Goal: Task Accomplishment & Management: Complete application form

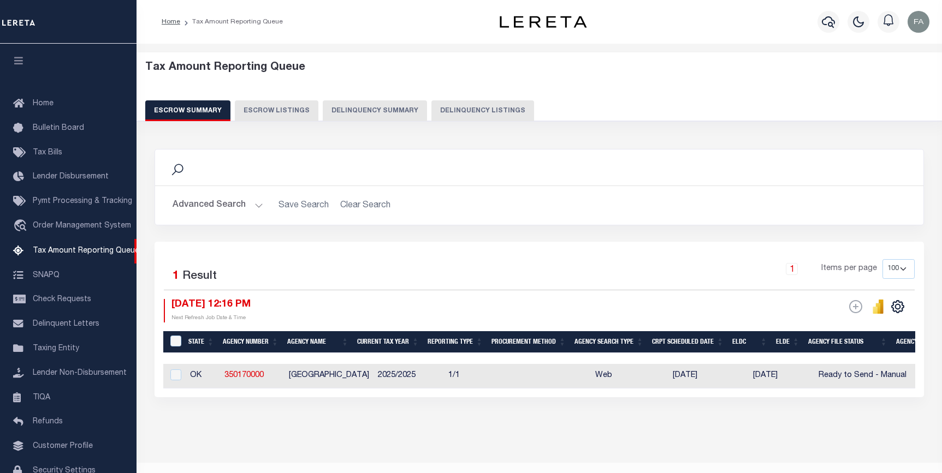
select select "100"
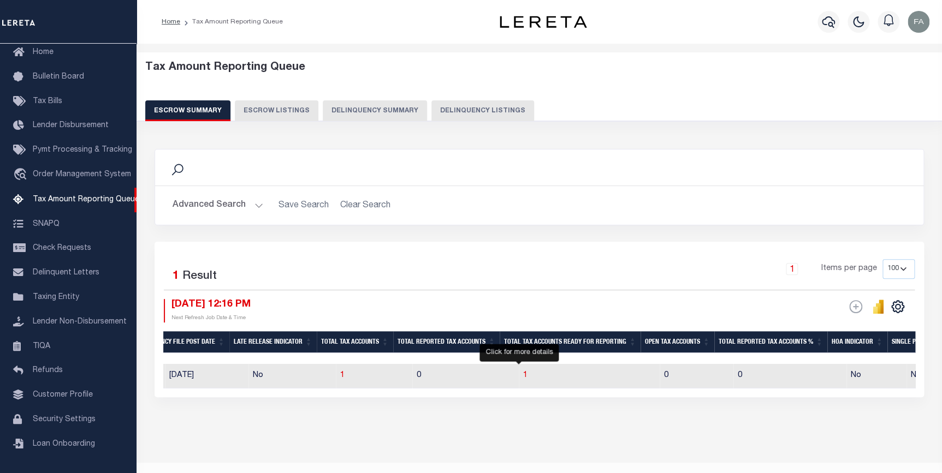
click at [523, 378] on span "1" at bounding box center [525, 376] width 4 height 8
select select "100"
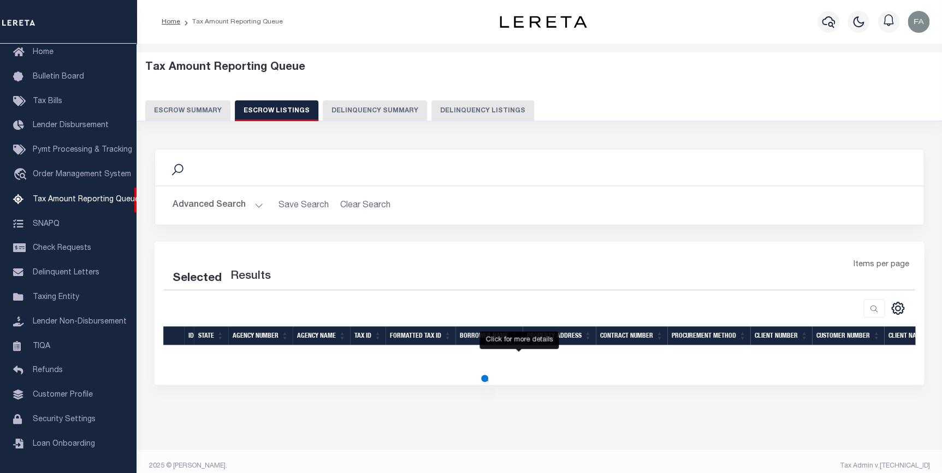
select select "100"
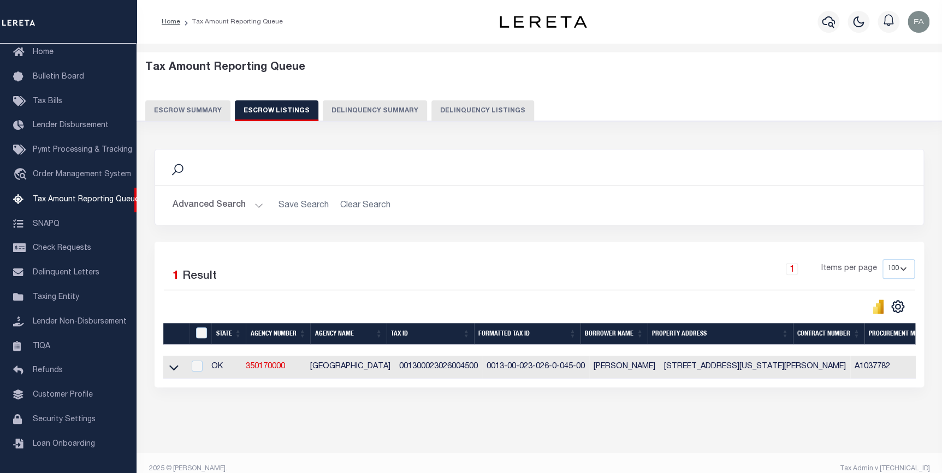
click at [207, 115] on button "Escrow Summary" at bounding box center [187, 110] width 85 height 21
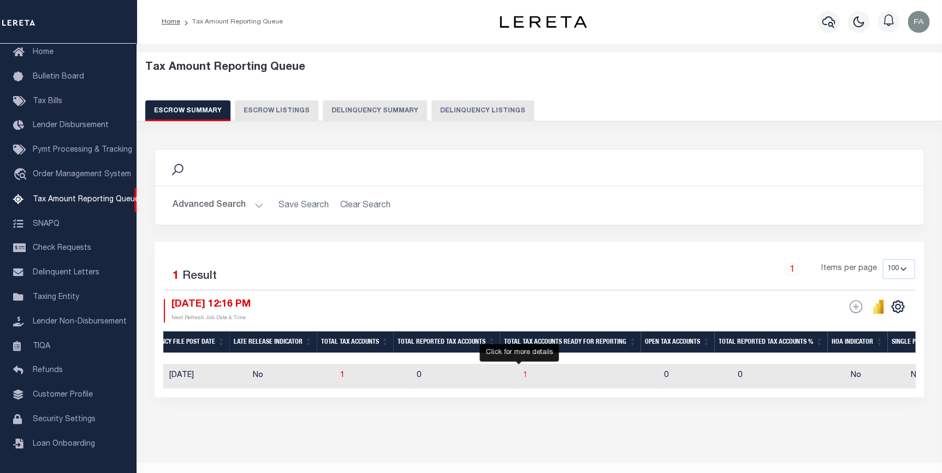
click at [523, 379] on span "1" at bounding box center [525, 376] width 4 height 8
select select
select select "100"
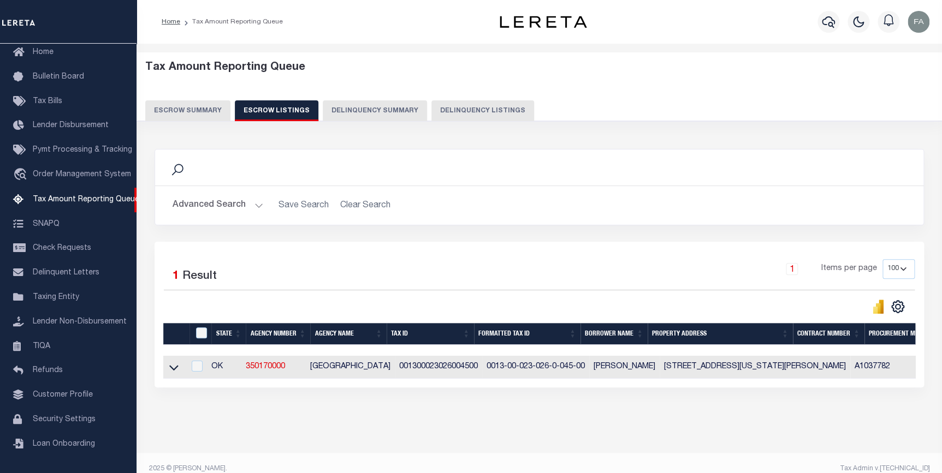
click at [236, 208] on button "Advanced Search" at bounding box center [218, 205] width 91 height 21
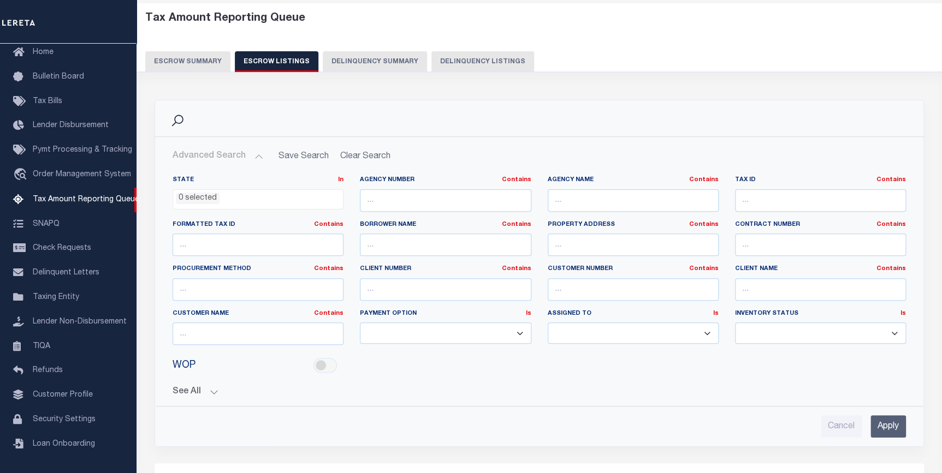
scroll to position [291, 0]
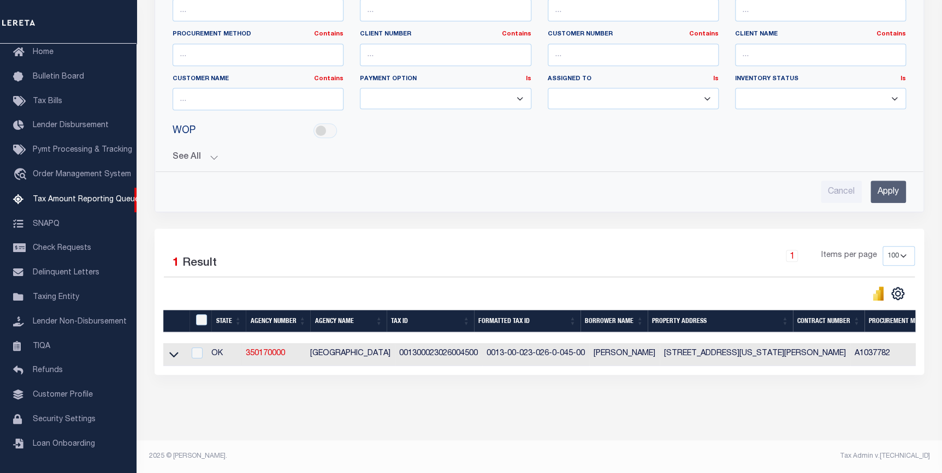
click at [240, 349] on td "OK" at bounding box center [224, 354] width 34 height 23
checkbox input "true"
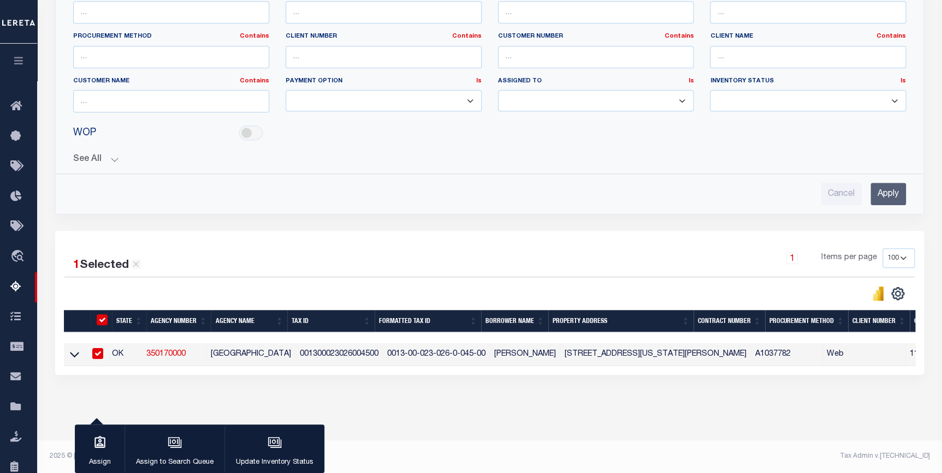
scroll to position [289, 0]
click at [74, 349] on icon at bounding box center [74, 354] width 9 height 11
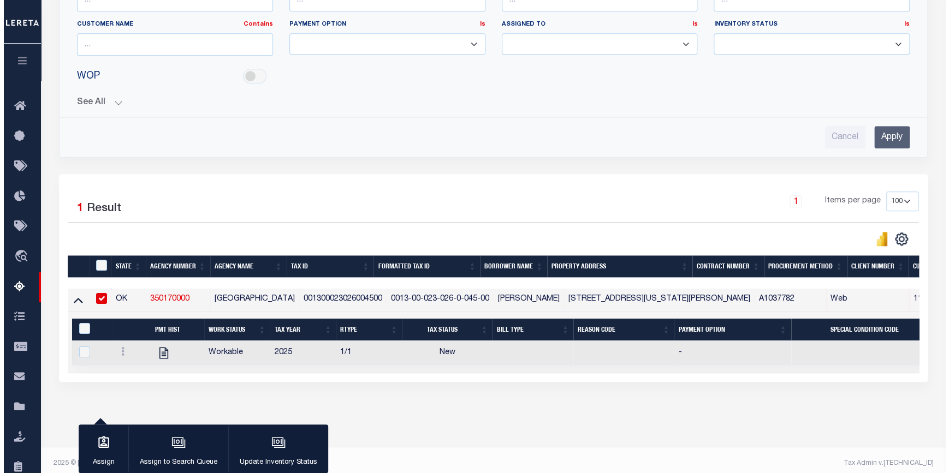
scroll to position [353, 0]
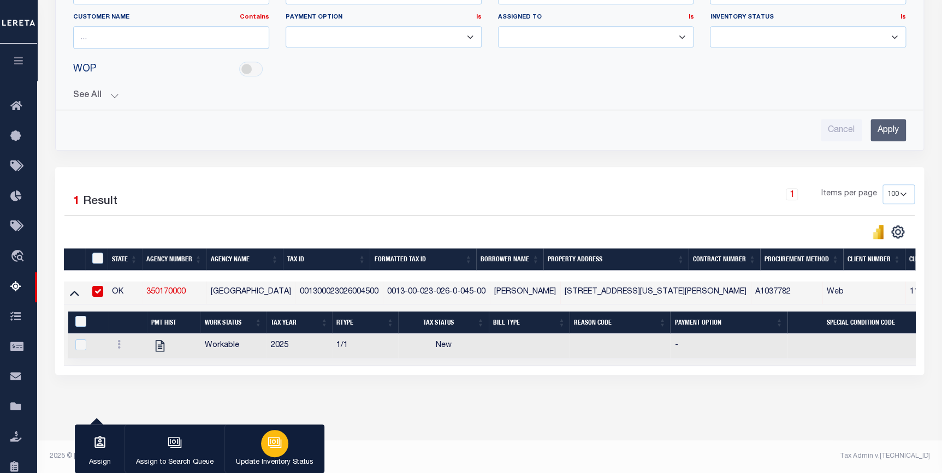
click at [291, 455] on button "Update Inventory Status" at bounding box center [274, 449] width 100 height 49
select select "4"
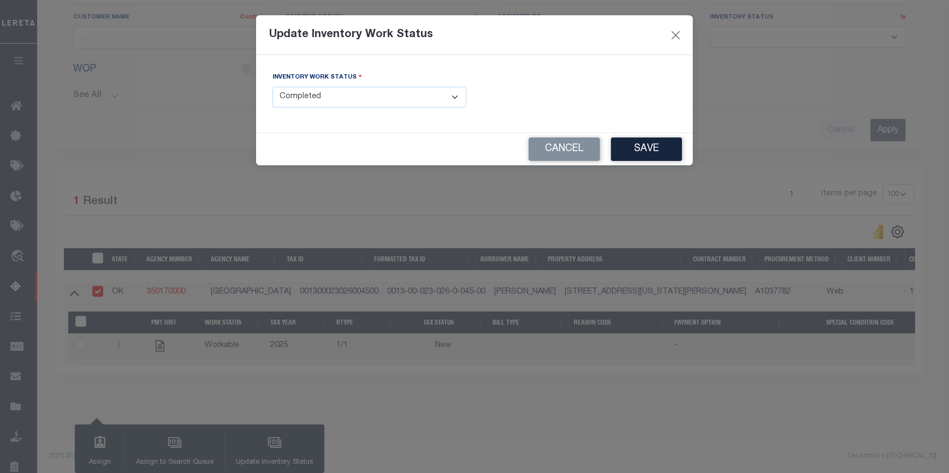
click at [390, 90] on select "- Select Inventory Status - Manual - Exception Pended - Awaiting Search Late Ad…" at bounding box center [369, 97] width 194 height 21
click at [272, 87] on select "- Select Inventory Status - Manual - Exception Pended - Awaiting Search Late Ad…" at bounding box center [369, 97] width 194 height 21
click at [622, 142] on button "Save" at bounding box center [646, 149] width 71 height 23
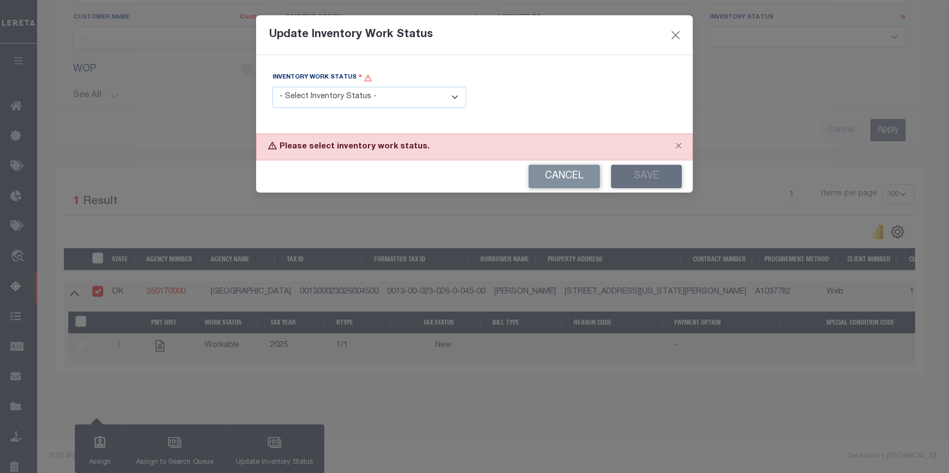
click at [394, 92] on select "- Select Inventory Status - Manual - Exception Pended - Awaiting Search Late Ad…" at bounding box center [369, 97] width 194 height 21
click at [272, 87] on select "- Select Inventory Status - Manual - Exception Pended - Awaiting Search Late Ad…" at bounding box center [369, 97] width 194 height 21
click at [374, 98] on select "- Select Inventory Status - Manual - Exception Pended - Awaiting Search Late Ad…" at bounding box center [369, 97] width 194 height 21
click at [272, 87] on select "- Select Inventory Status - Manual - Exception Pended - Awaiting Search Late Ad…" at bounding box center [369, 97] width 194 height 21
click at [451, 96] on select "- Select Inventory Status - Manual - Exception Pended - Awaiting Search Late Ad…" at bounding box center [369, 97] width 194 height 21
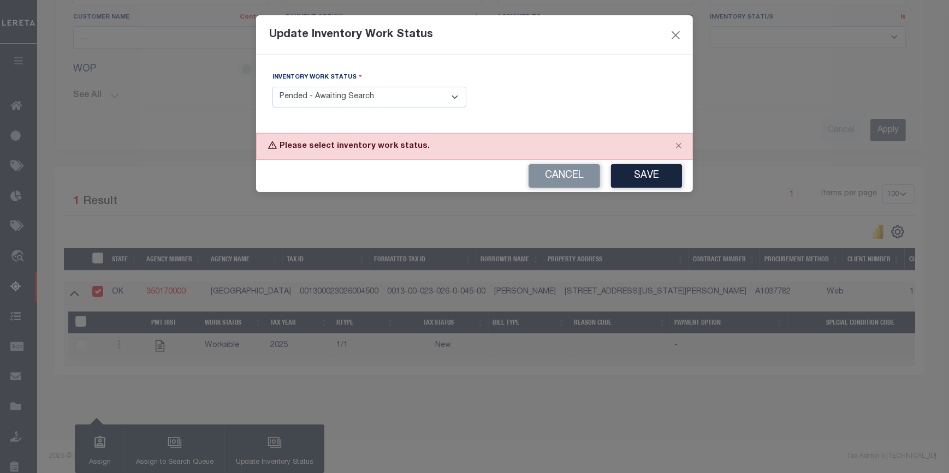
select select "4"
click at [272, 87] on select "- Select Inventory Status - Manual - Exception Pended - Awaiting Search Late Ad…" at bounding box center [369, 97] width 194 height 21
click at [606, 164] on div "Cancel Save" at bounding box center [474, 176] width 437 height 32
click at [655, 178] on button "Save" at bounding box center [646, 175] width 71 height 23
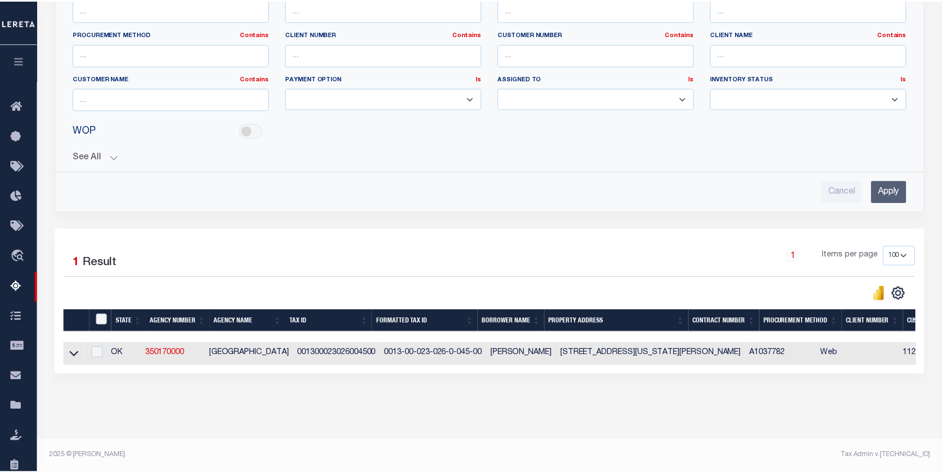
scroll to position [280, 0]
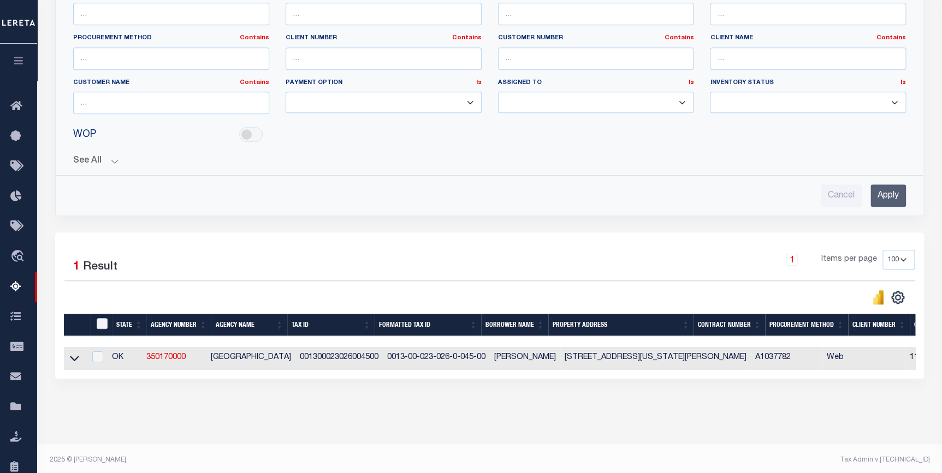
drag, startPoint x: 76, startPoint y: 355, endPoint x: 165, endPoint y: 313, distance: 98.2
click at [76, 355] on icon at bounding box center [74, 358] width 9 height 11
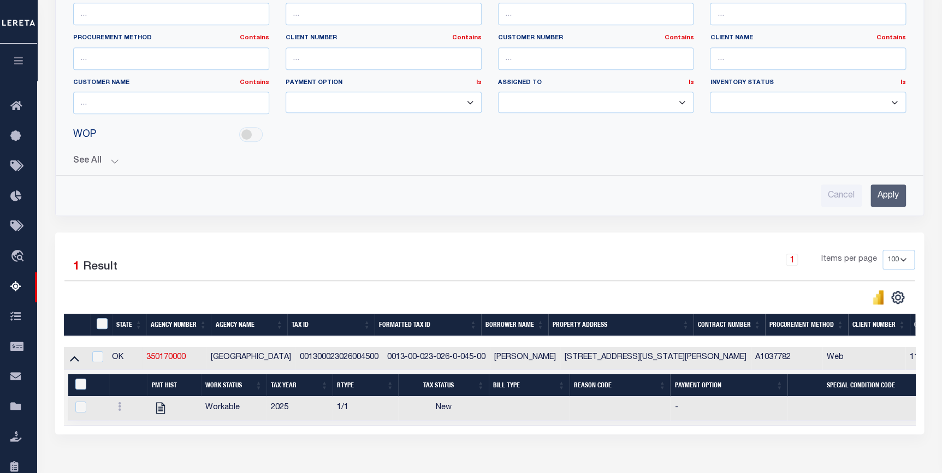
scroll to position [330, 0]
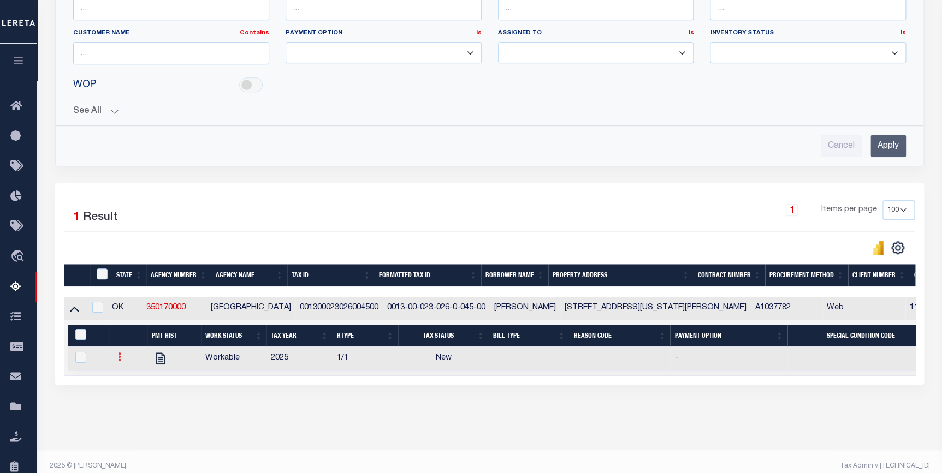
click at [114, 356] on link at bounding box center [120, 358] width 12 height 9
click at [386, 400] on div "Search Advanced Search Save Search Clear Search In In AK AL AR AZ CA CO CT" at bounding box center [489, 112] width 883 height 609
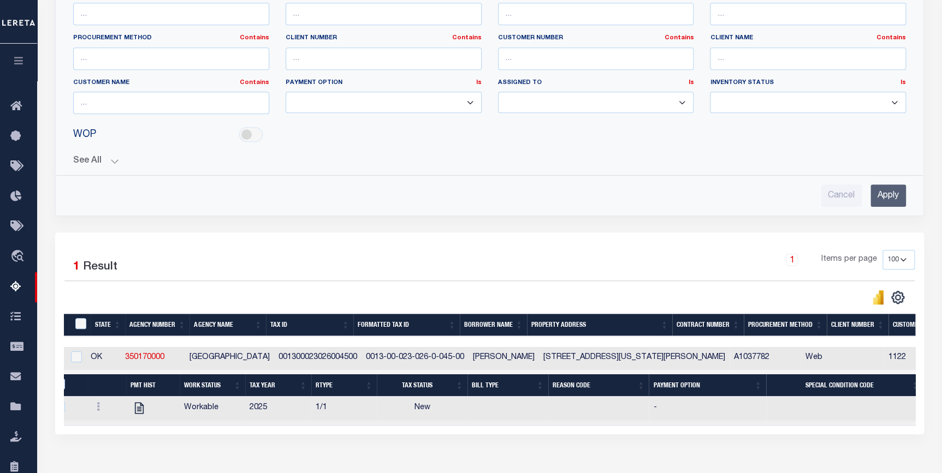
scroll to position [0, 0]
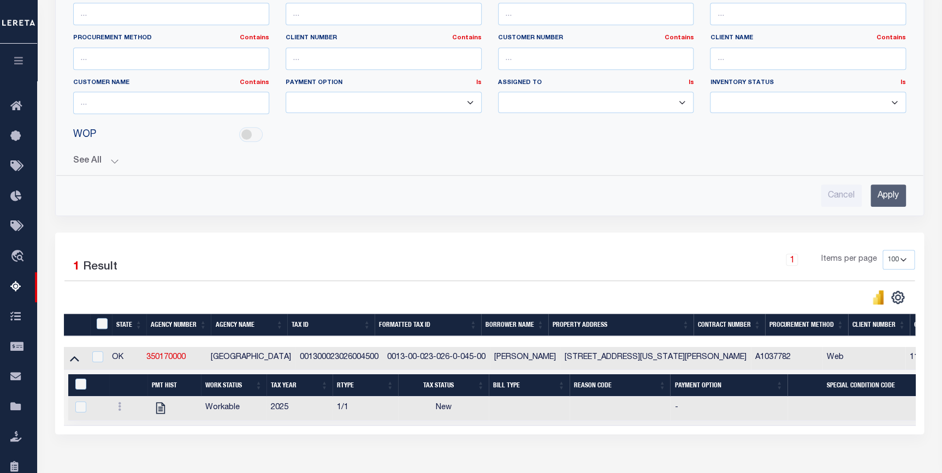
drag, startPoint x: 293, startPoint y: 109, endPoint x: 291, endPoint y: 123, distance: 13.8
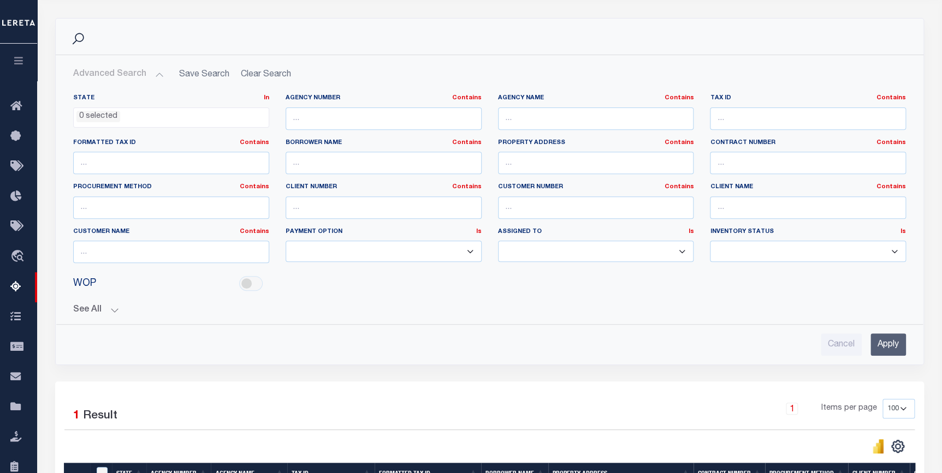
scroll to position [82, 0]
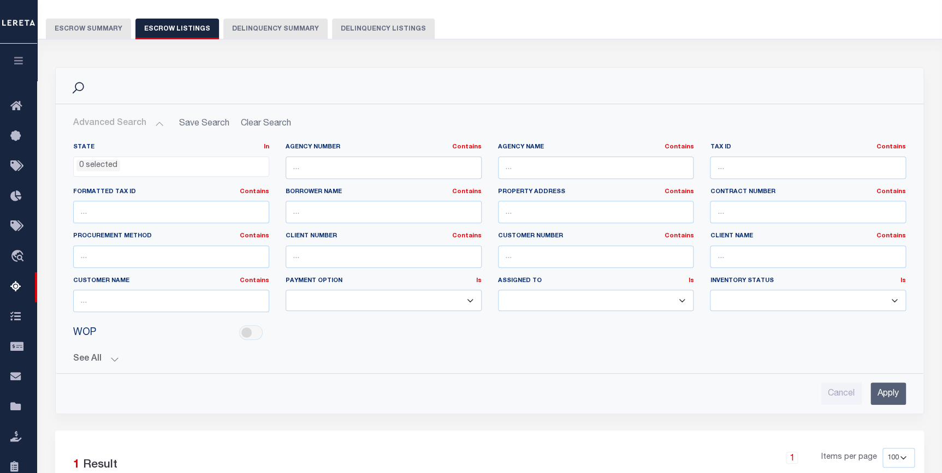
click at [96, 35] on button "Escrow Summary" at bounding box center [88, 29] width 85 height 21
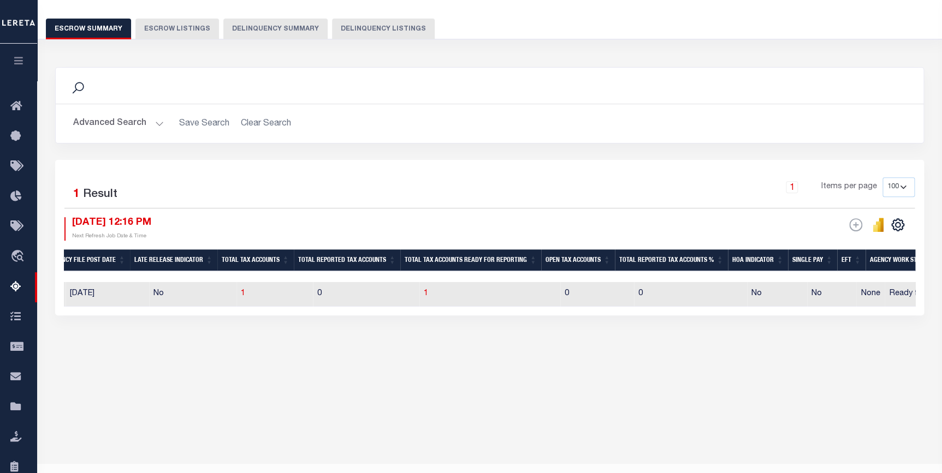
drag, startPoint x: 541, startPoint y: 261, endPoint x: 413, endPoint y: 264, distance: 127.8
click at [413, 264] on th "Total Tax Accounts Ready for Reporting" at bounding box center [470, 260] width 141 height 22
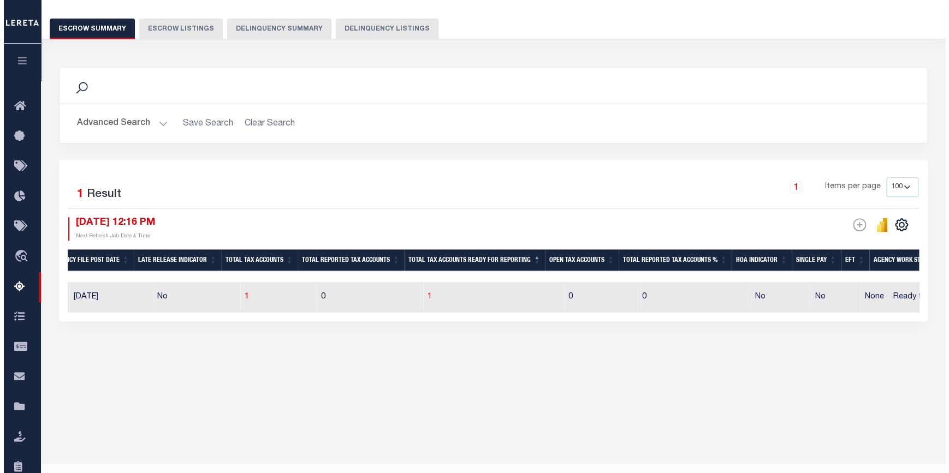
scroll to position [0, 746]
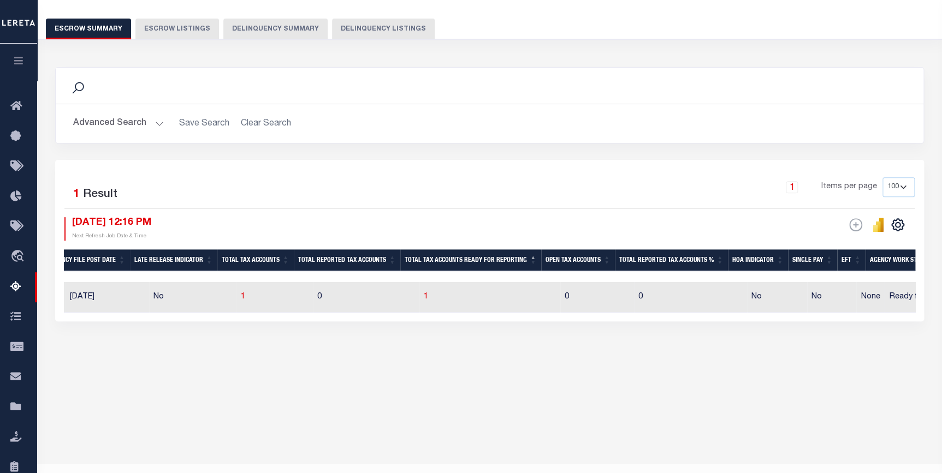
click at [133, 290] on td "10/02/2025" at bounding box center [108, 297] width 84 height 31
checkbox input "true"
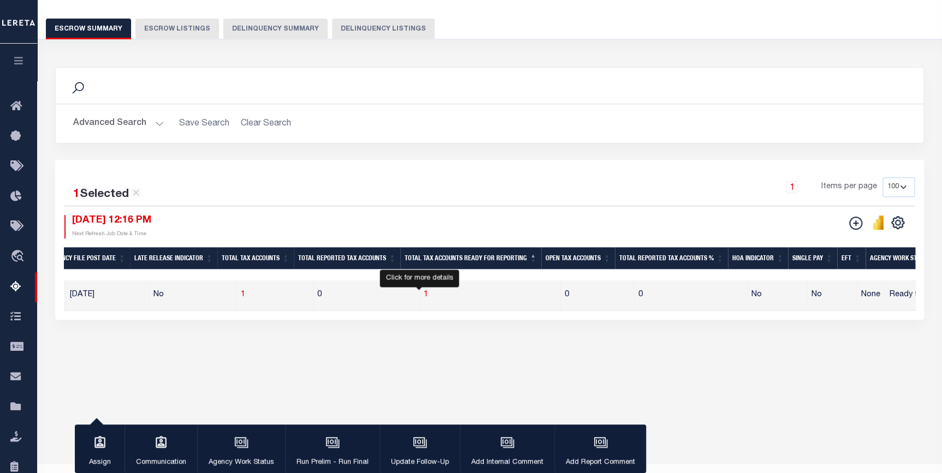
drag, startPoint x: 420, startPoint y: 296, endPoint x: 327, endPoint y: 391, distance: 133.2
click at [424, 296] on span "1" at bounding box center [426, 295] width 4 height 8
select select "100"
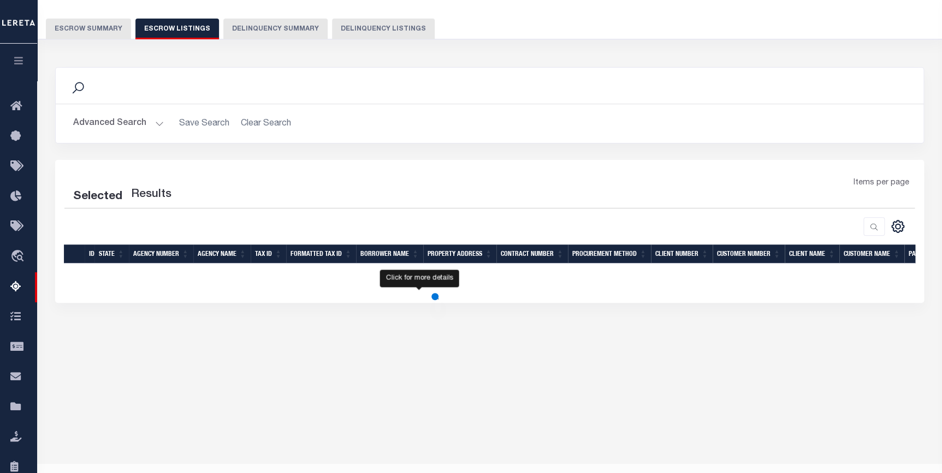
select select "100"
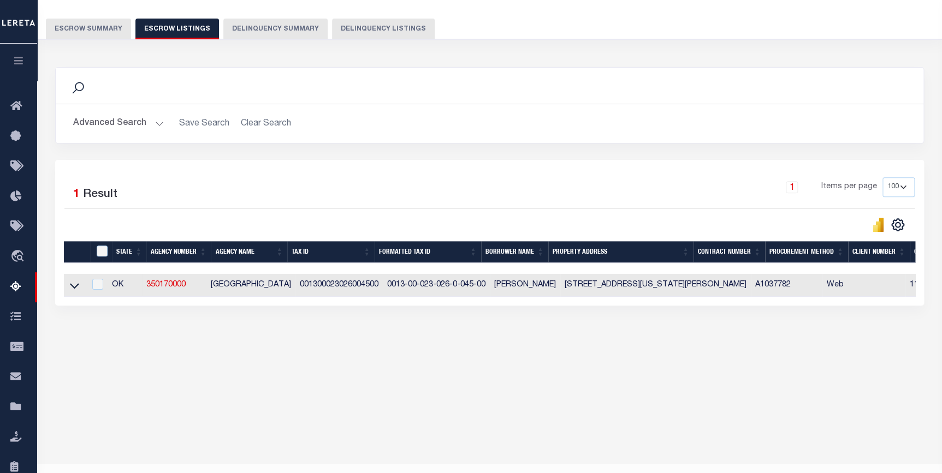
click at [258, 291] on td "COTTON COUNTY" at bounding box center [250, 285] width 89 height 23
checkbox input "true"
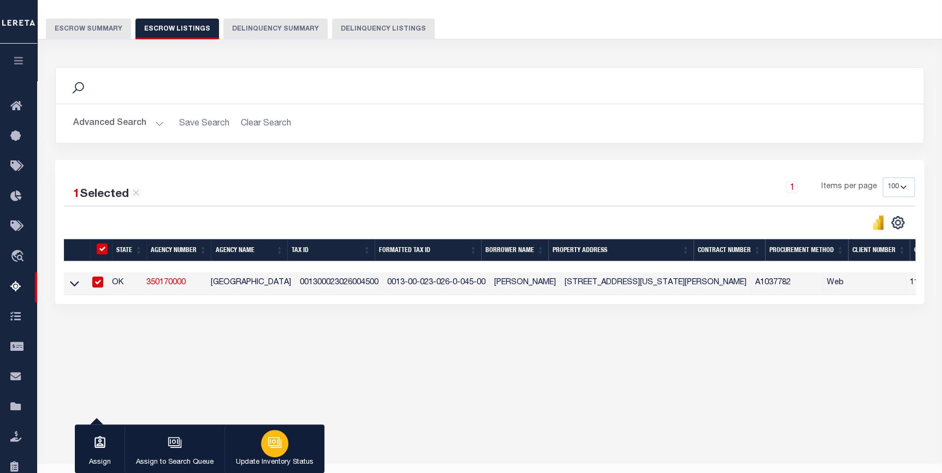
click at [267, 449] on icon "button" at bounding box center [274, 443] width 14 height 14
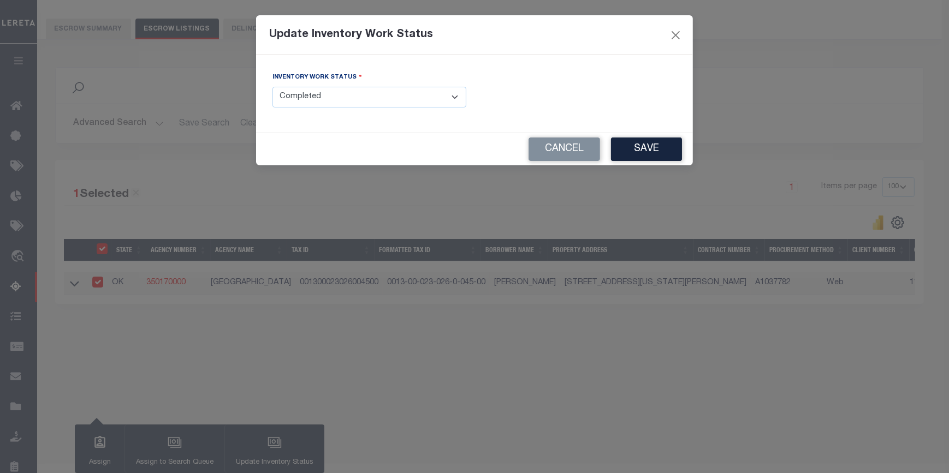
drag, startPoint x: 445, startPoint y: 95, endPoint x: 567, endPoint y: 91, distance: 122.3
click at [445, 95] on select "- Select Inventory Status - Manual - Exception Pended - Awaiting Search Late Ad…" at bounding box center [369, 97] width 194 height 21
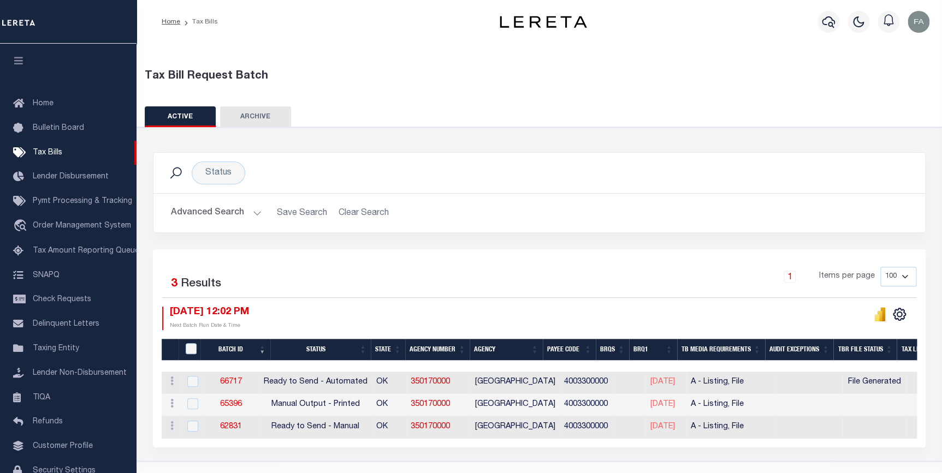
scroll to position [0, 230]
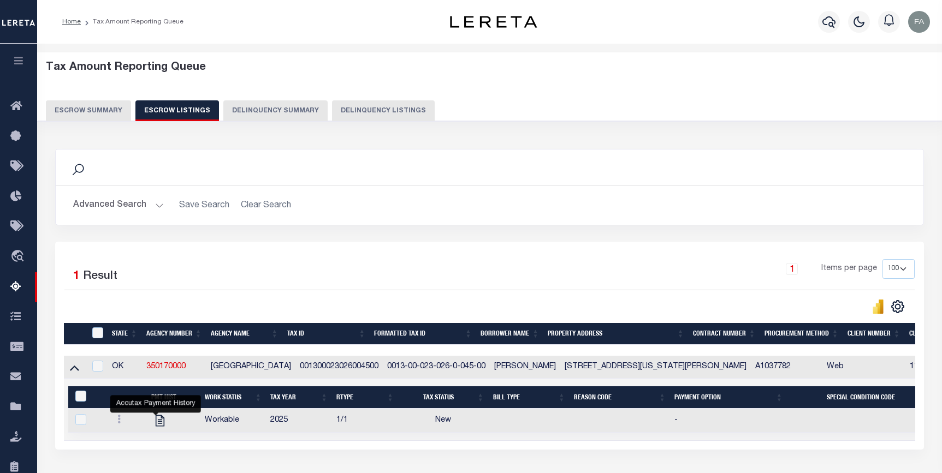
select select "100"
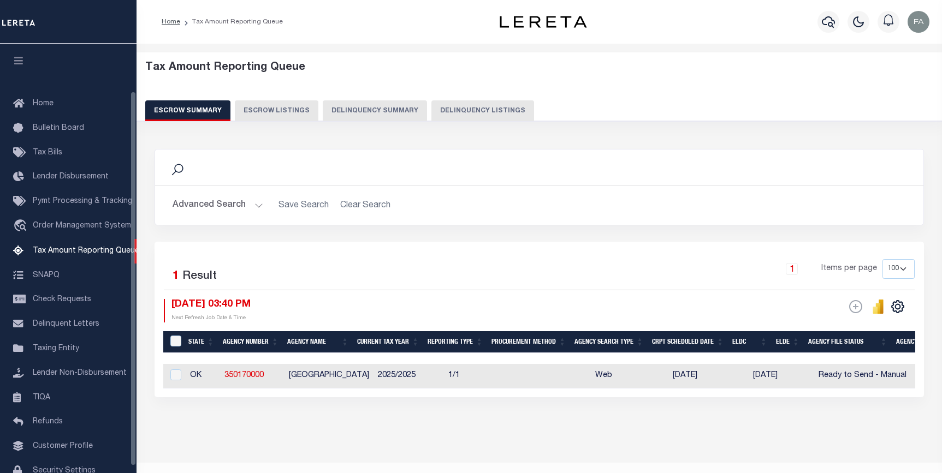
select select "100"
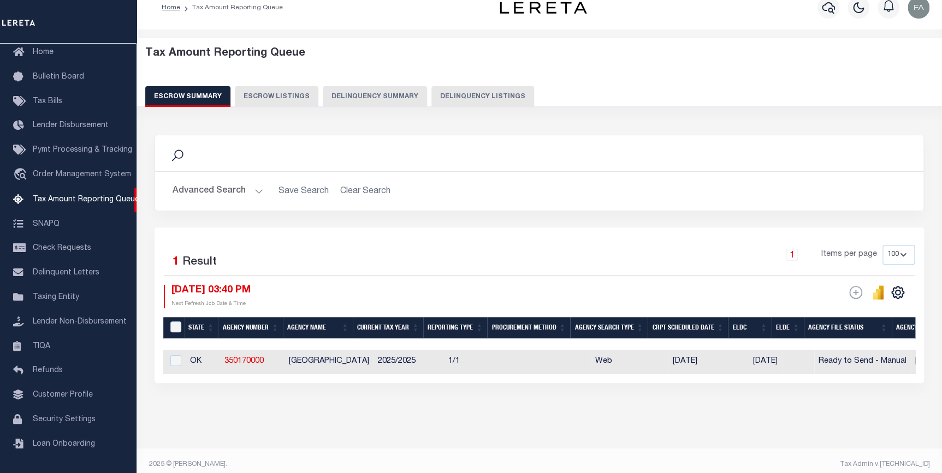
scroll to position [4, 0]
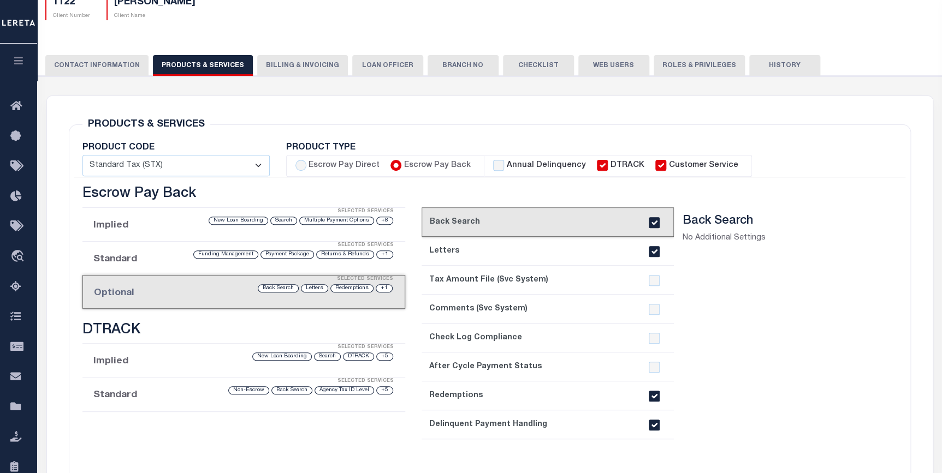
scroll to position [99, 0]
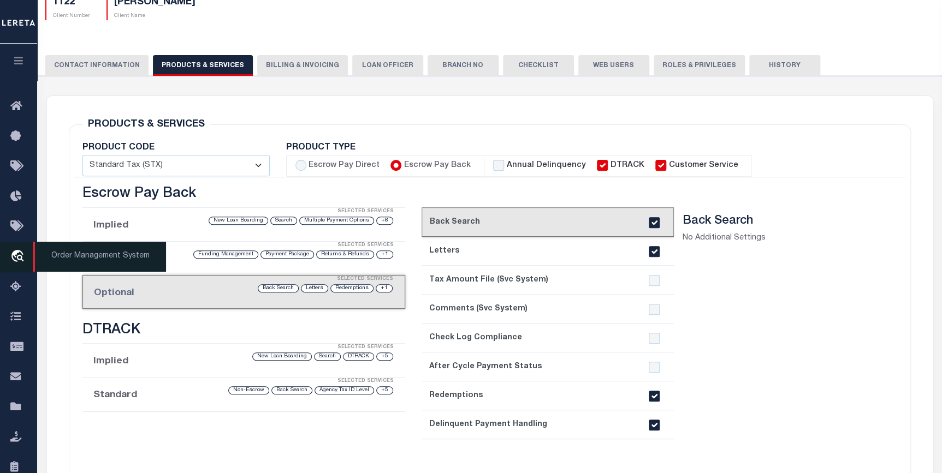
click at [26, 257] on icon "travel_explore" at bounding box center [18, 257] width 17 height 14
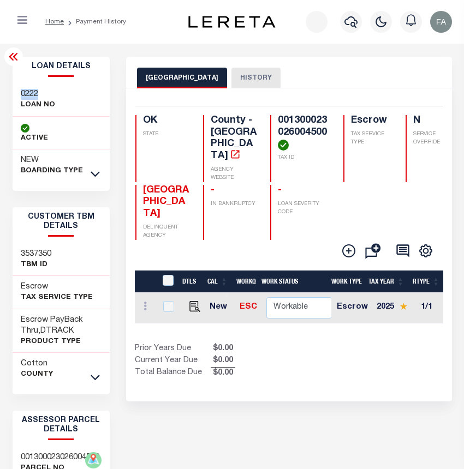
click at [25, 22] on icon "button" at bounding box center [22, 20] width 10 height 11
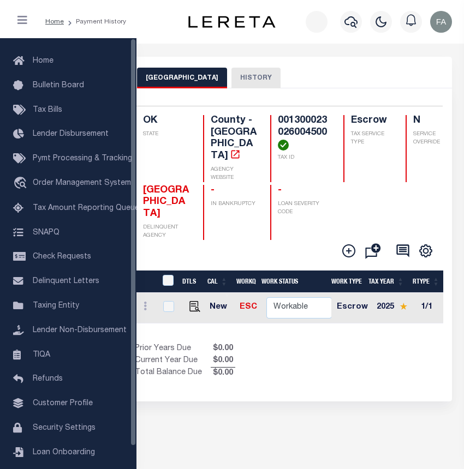
click at [292, 111] on div "Selected 1 Result 1 Items per page 25 50 100 OK STATE County - OK AGENCY WEBSIT…" at bounding box center [289, 184] width 324 height 156
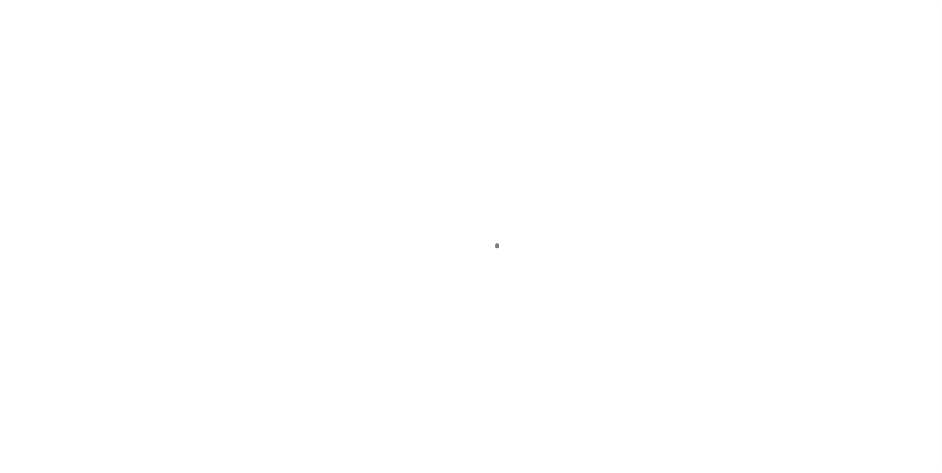
scroll to position [62, 0]
select select "200"
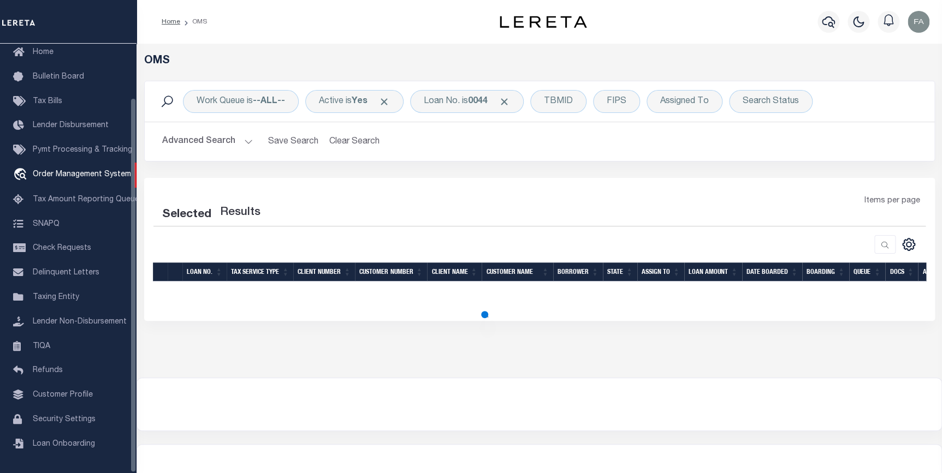
select select "200"
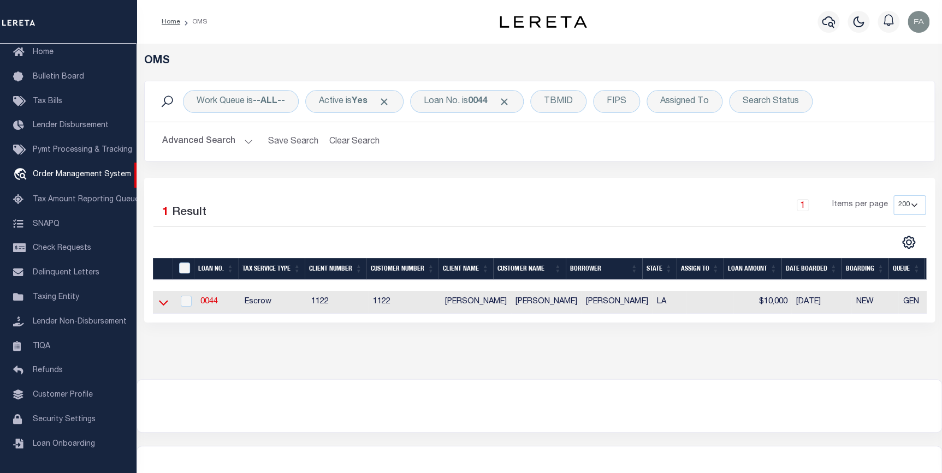
click at [163, 305] on icon at bounding box center [163, 302] width 9 height 11
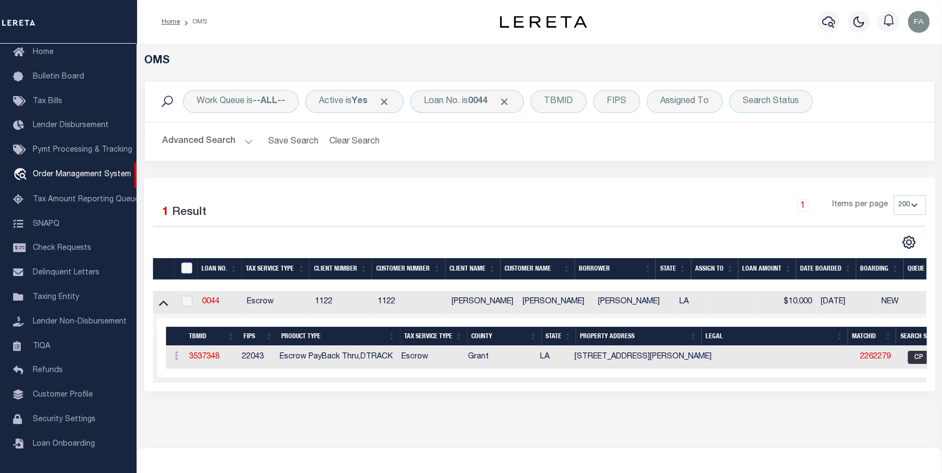
click at [907, 363] on span "CP" at bounding box center [918, 357] width 22 height 13
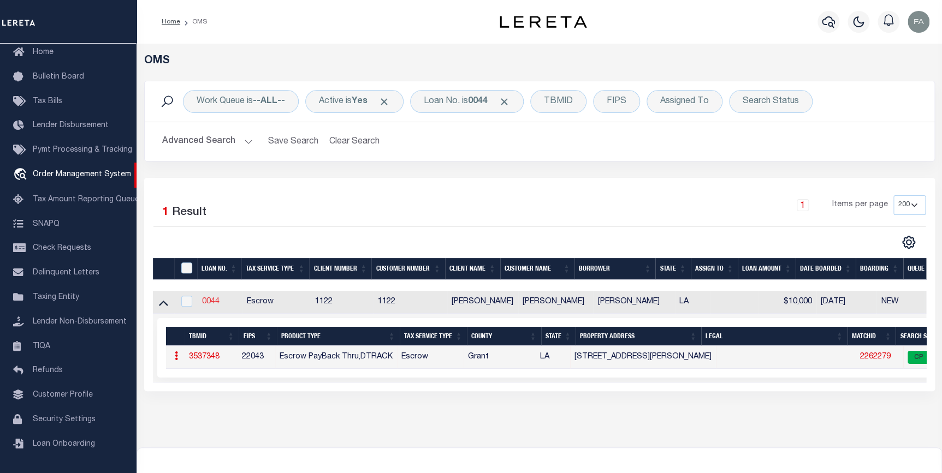
click at [212, 303] on link "0044" at bounding box center [210, 302] width 17 height 8
type input "0044"
type input "[PERSON_NAME]"
select select
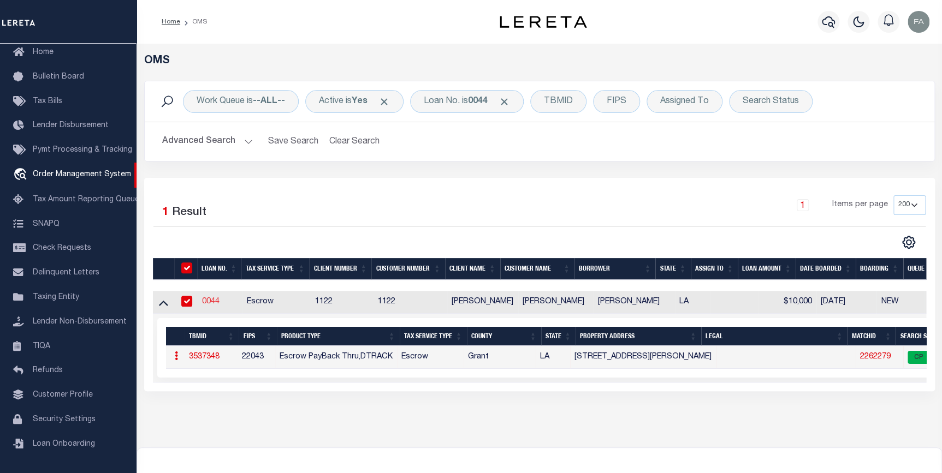
type input "1156 [PERSON_NAME] CIR"
type input "[PERSON_NAME] LA 71454-5650"
type input "[DATE]"
select select "10"
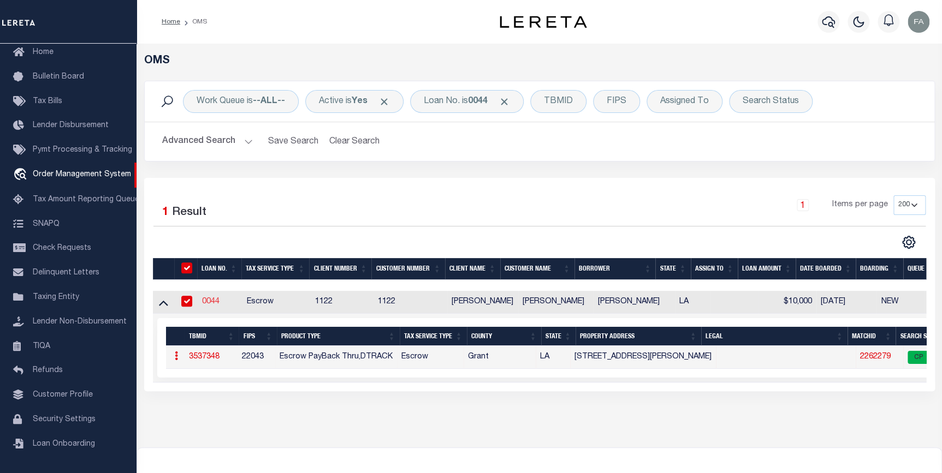
select select "Escrow"
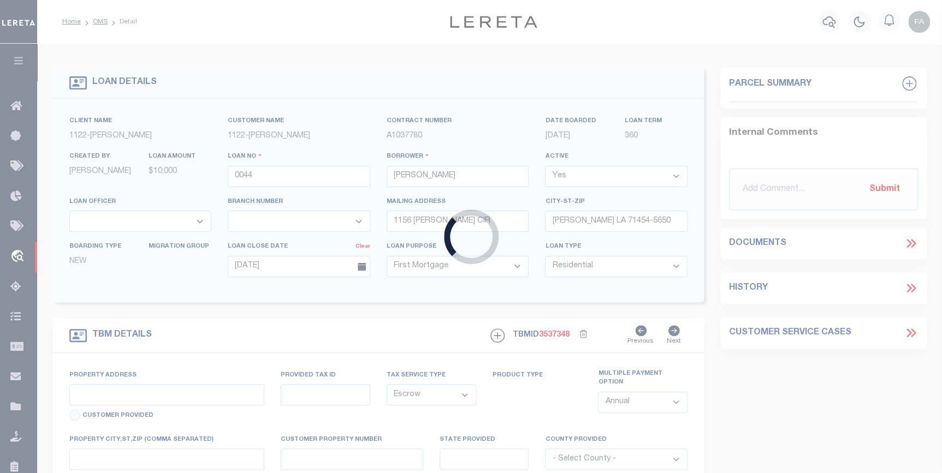
type input "[STREET_ADDRESS][PERSON_NAME]"
select select
type input "[PERSON_NAME] LA 71454-5609"
type input "LA"
select select
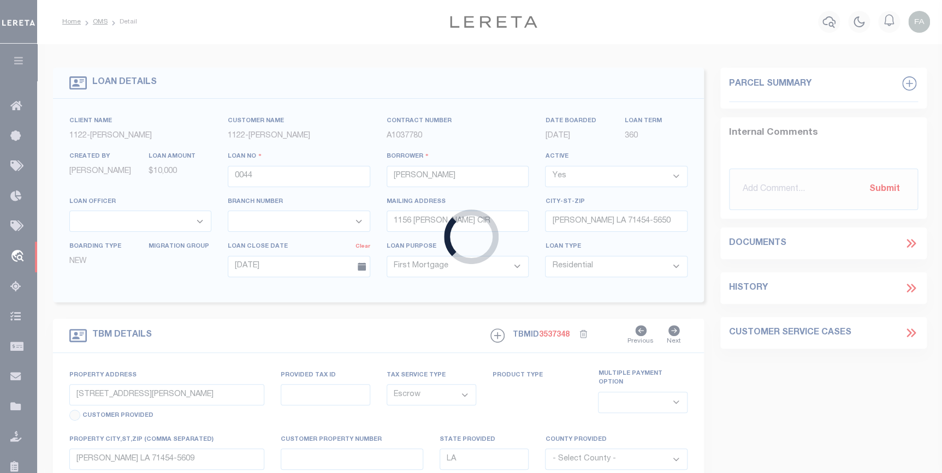
select select "26338"
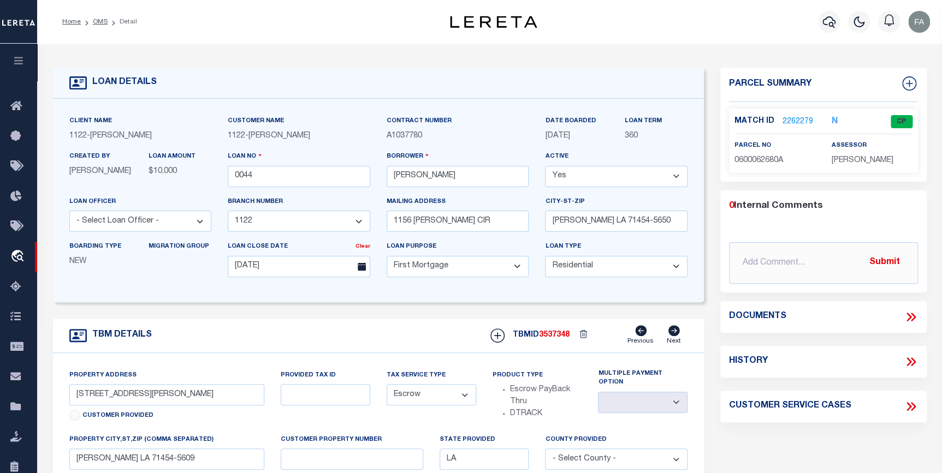
click at [795, 120] on link "2262279" at bounding box center [797, 121] width 31 height 11
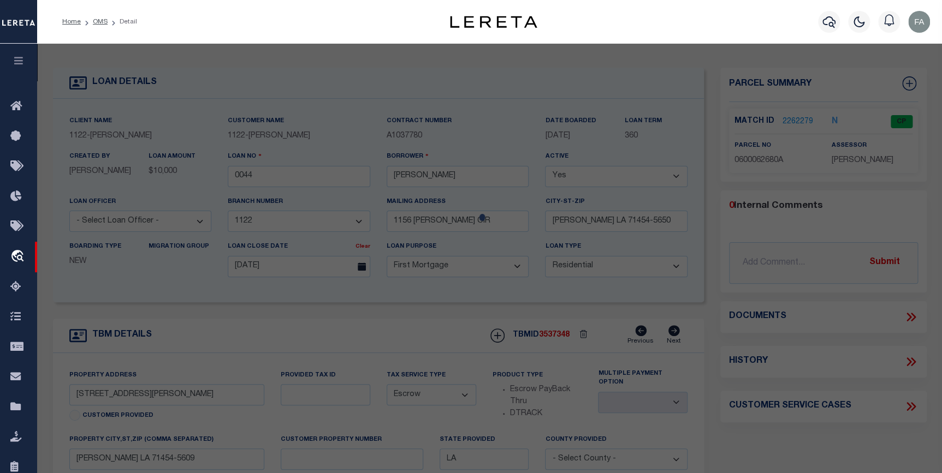
checkbox input "false"
select select "CP"
type input "[PERSON_NAME]"
select select "ATL"
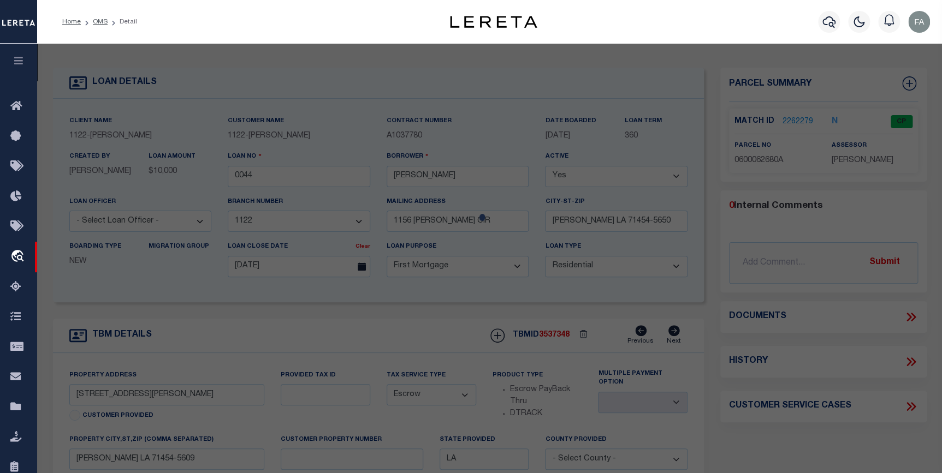
select select "ADD"
type input "[STREET_ADDRESS][PERSON_NAME]"
checkbox input "false"
type input "[GEOGRAPHIC_DATA], LA 71454"
type textarea "LOTS 2 & 3 SHELL POINT SUBDIV., SEC. 4-7-4 WEST. (365-351)"
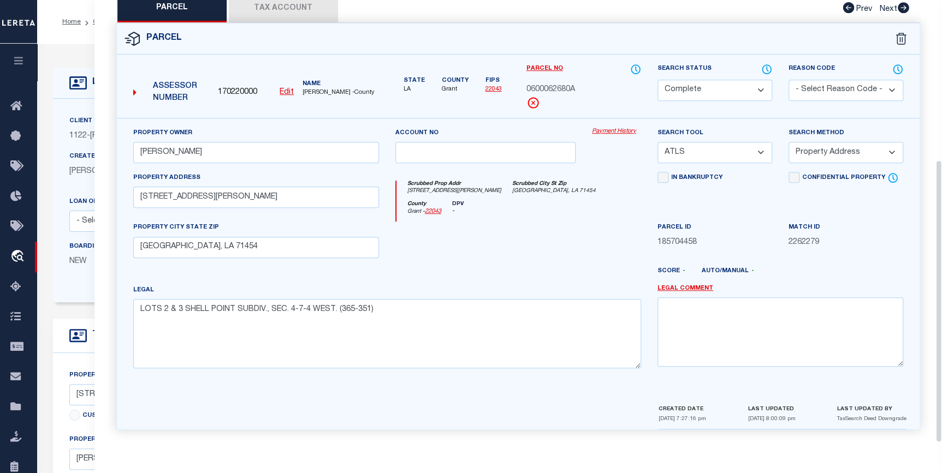
scroll to position [201, 0]
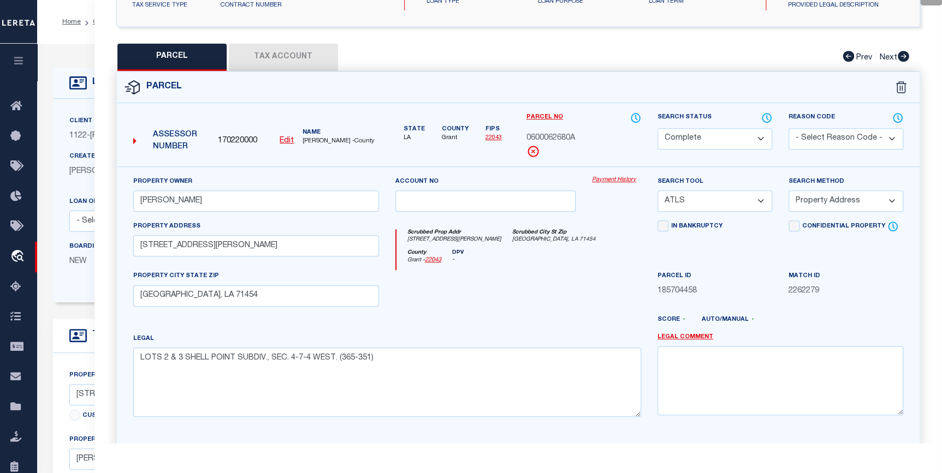
click at [66, 47] on div "LOAN DETAILS Client Name 1122" at bounding box center [489, 375] width 905 height 662
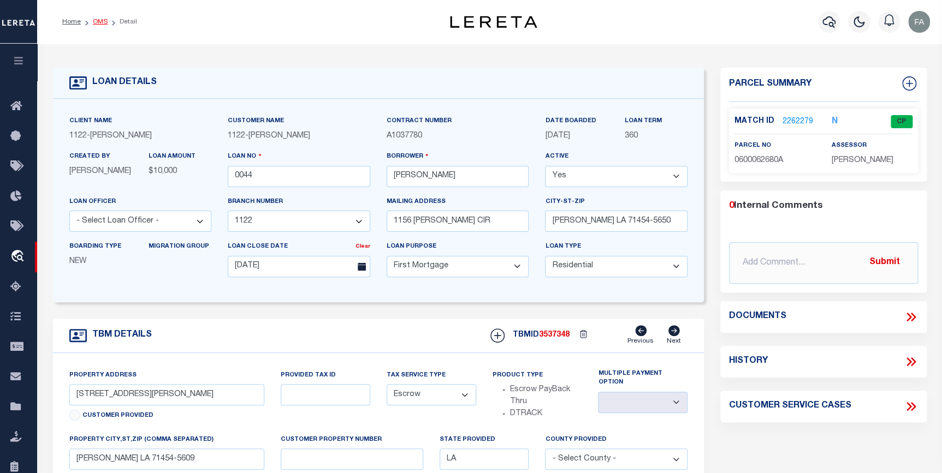
click at [94, 24] on link "OMS" at bounding box center [100, 22] width 15 height 7
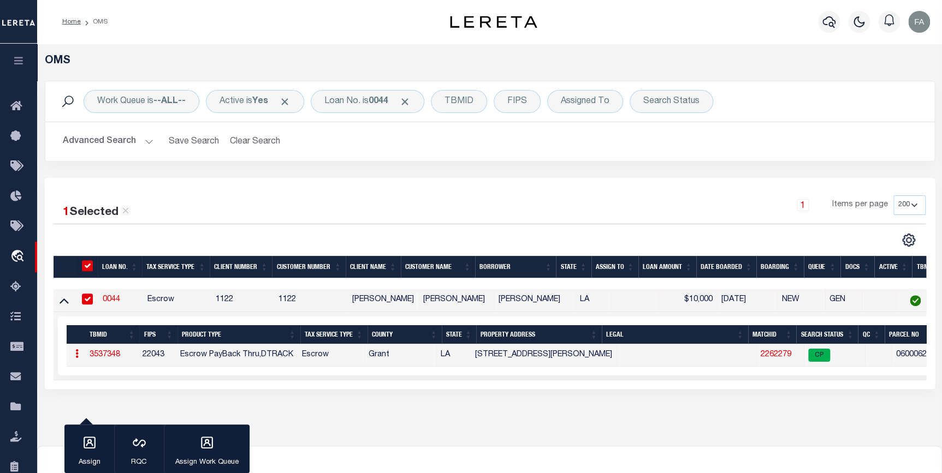
click at [111, 300] on link "0044" at bounding box center [111, 300] width 17 height 8
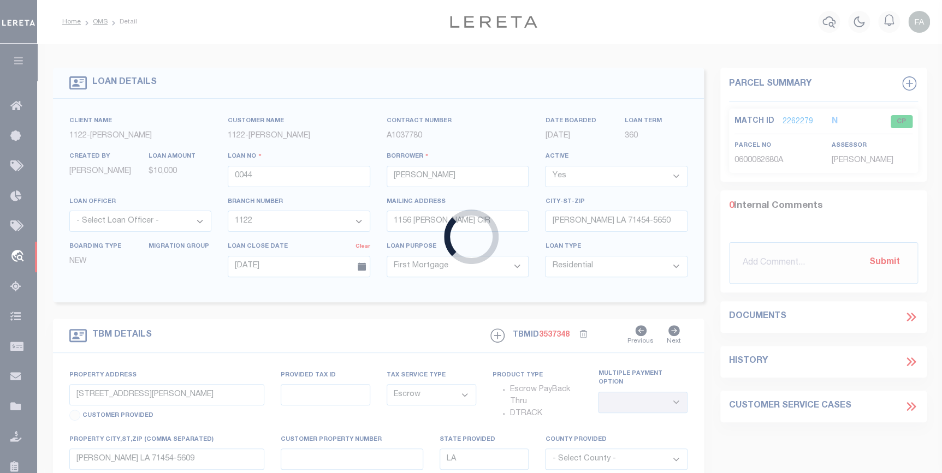
select select
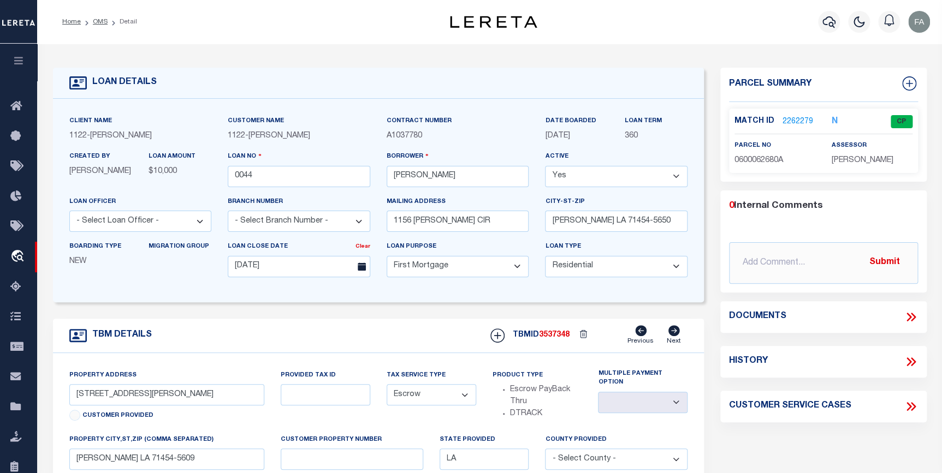
click at [794, 118] on link "2262279" at bounding box center [797, 121] width 31 height 11
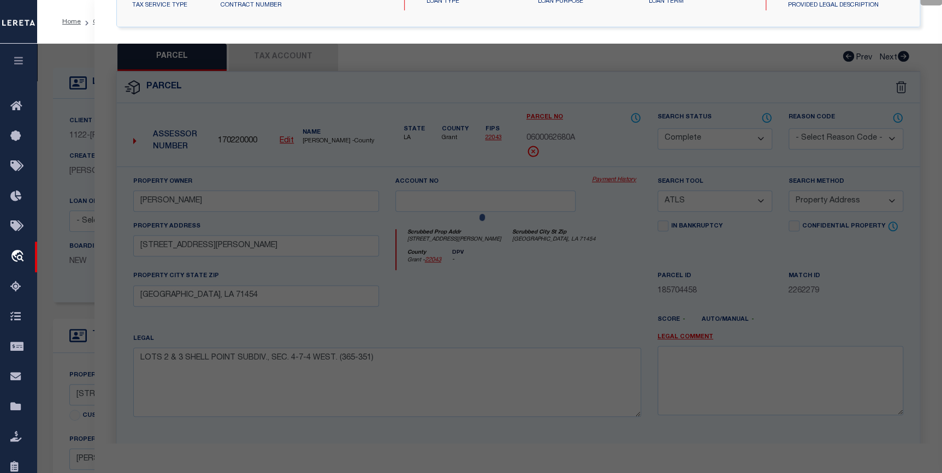
select select "AS"
select select
checkbox input "false"
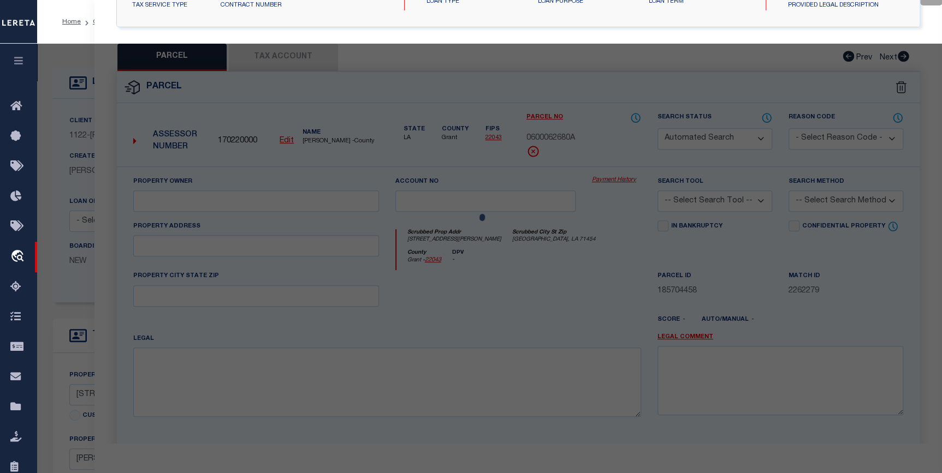
select select "CP"
type input "[PERSON_NAME]"
select select "ATL"
select select "ADD"
type input "[STREET_ADDRESS][PERSON_NAME]"
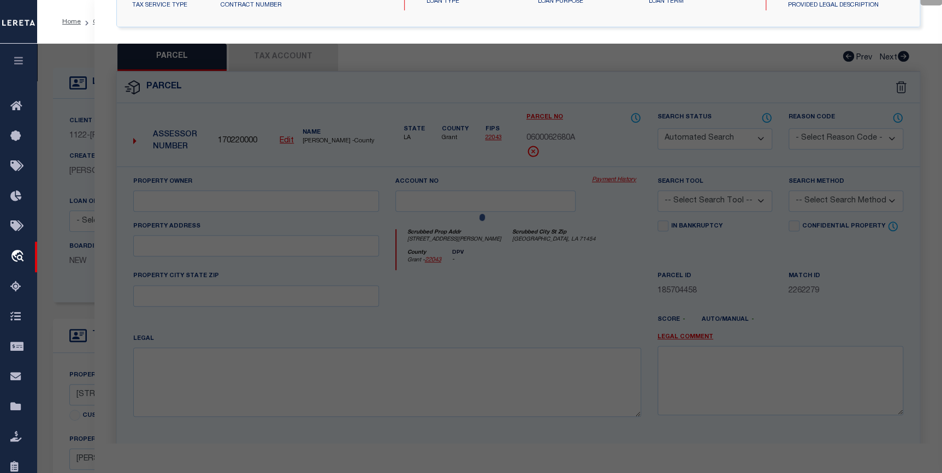
checkbox input "false"
type input "[GEOGRAPHIC_DATA], LA 71454"
type textarea "LOTS 2 & 3 SHELL POINT SUBDIV., SEC. 4-7-4 WEST. (365-351)"
